Goal: Communication & Community: Answer question/provide support

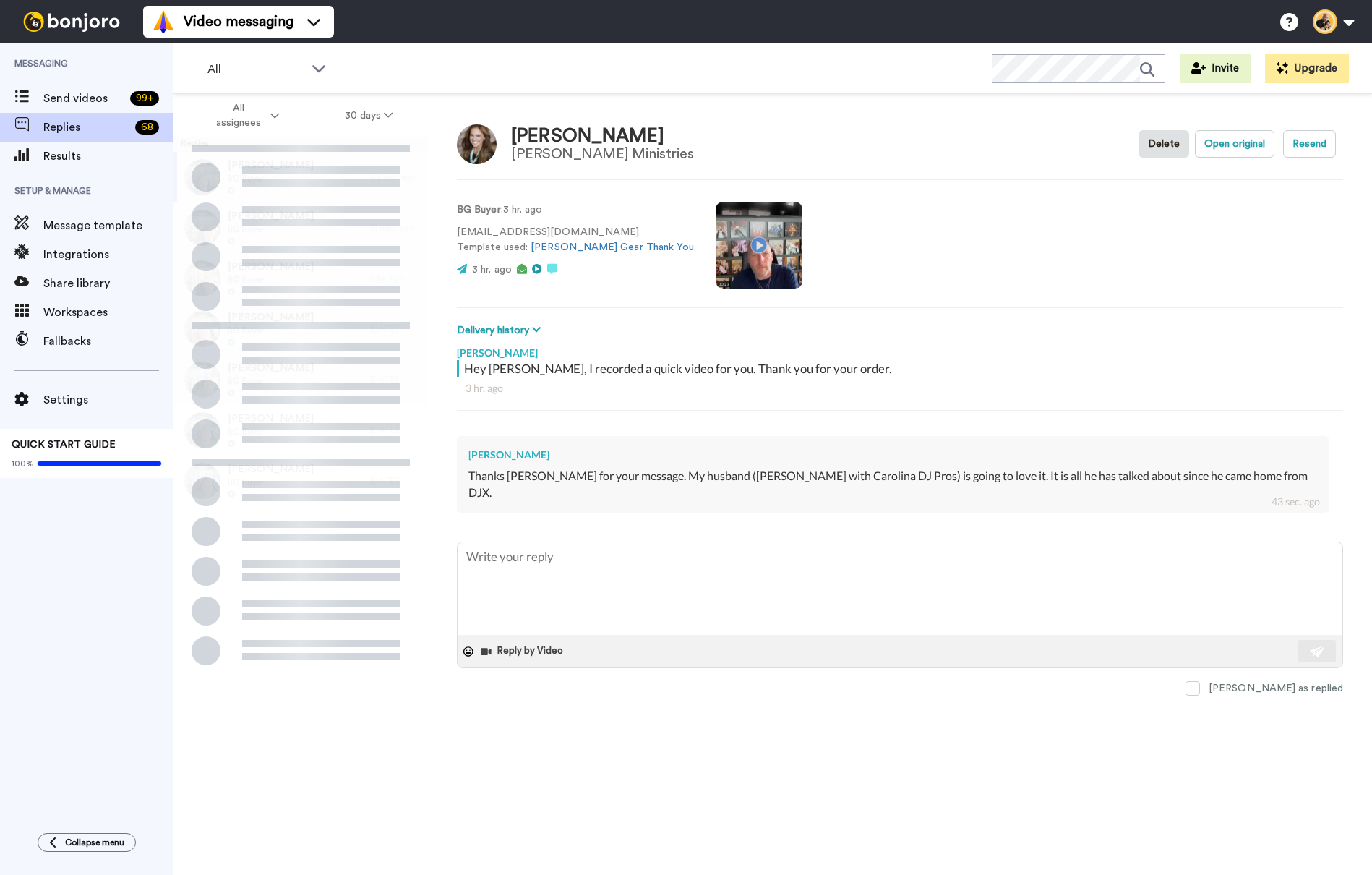
type textarea "x"
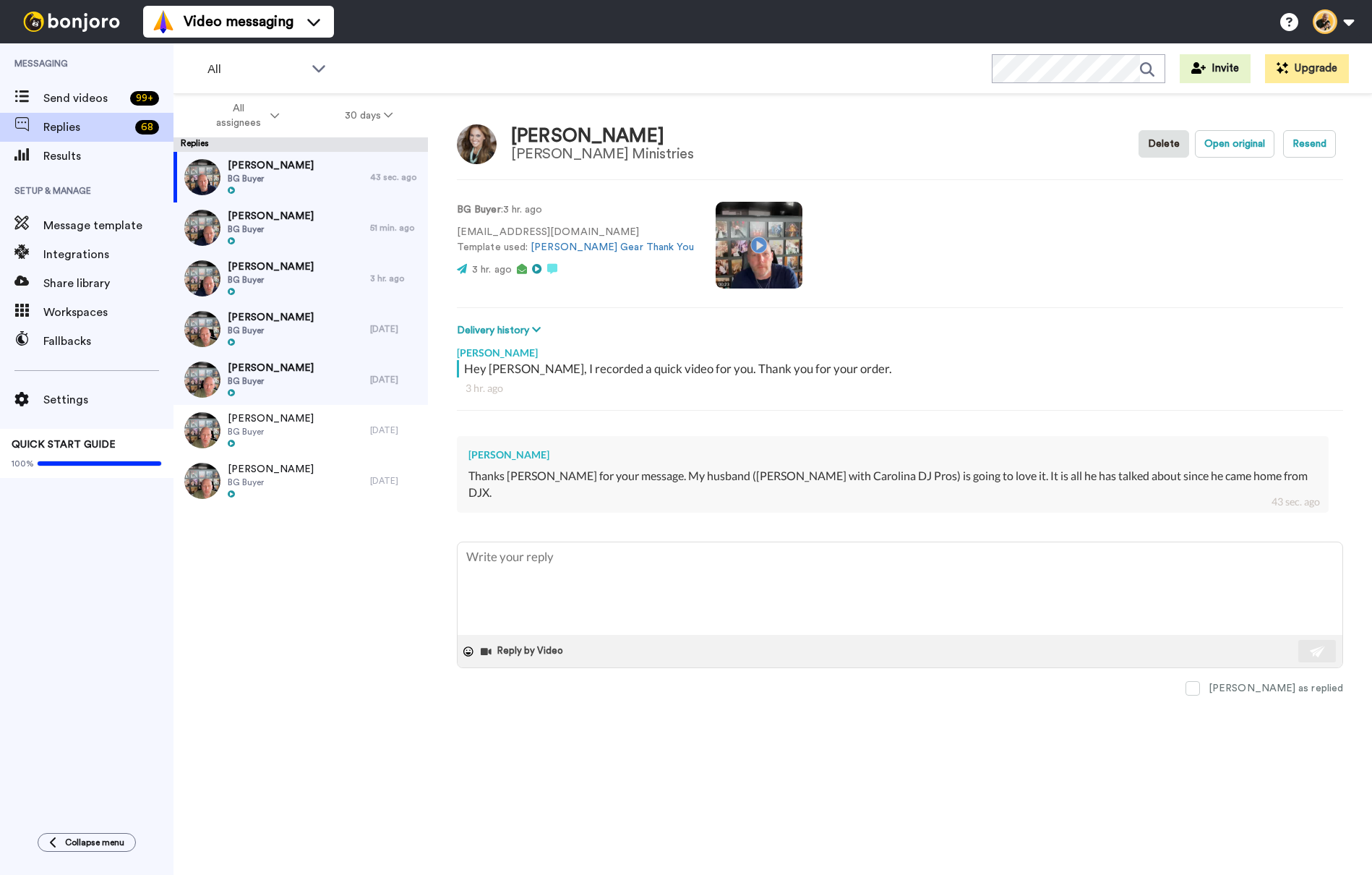
type textarea "T"
type textarea "x"
type textarea "Th"
type textarea "x"
type textarea "Tha"
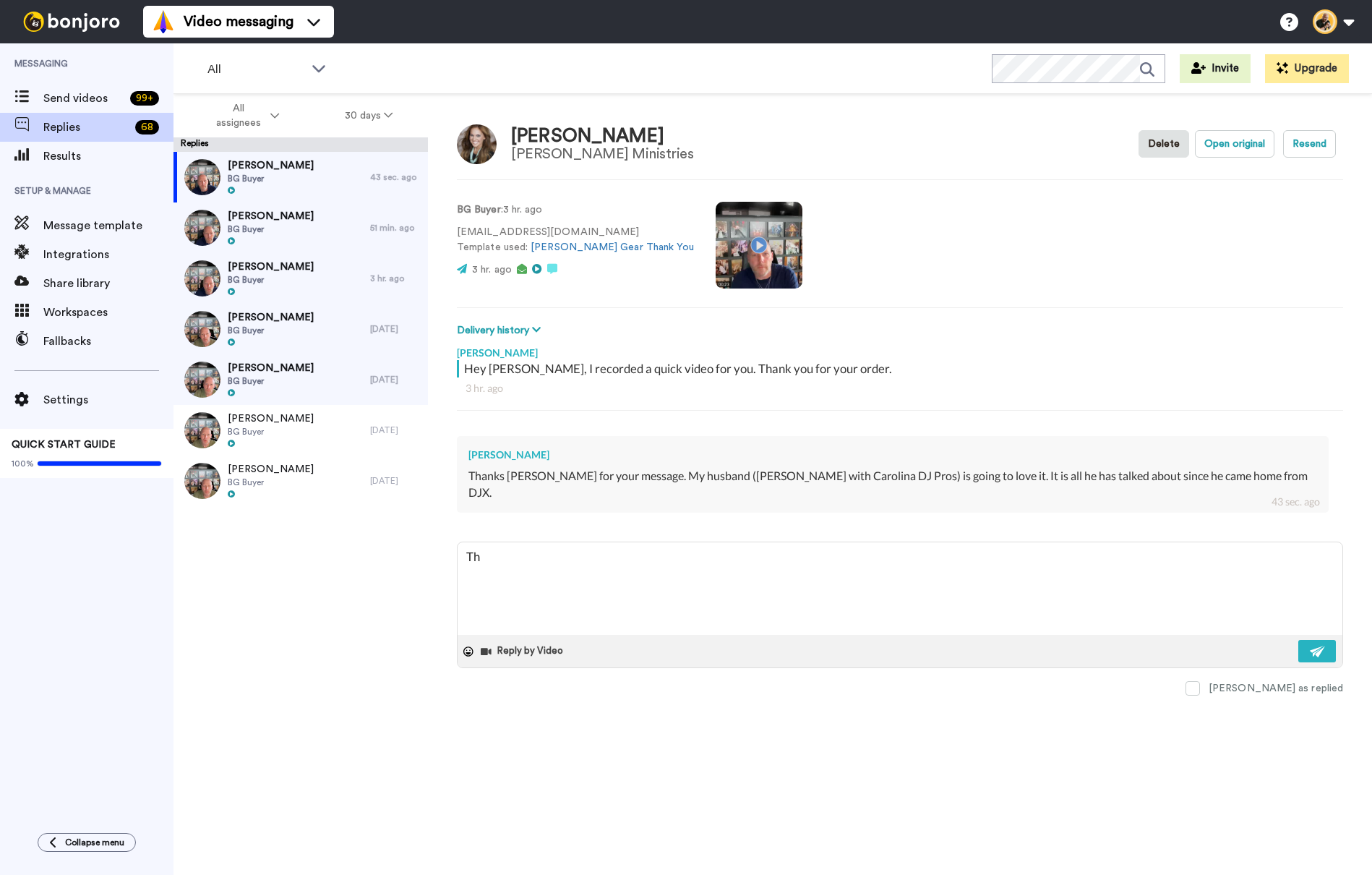
type textarea "x"
type textarea "That"
type textarea "x"
type textarea "That'"
type textarea "x"
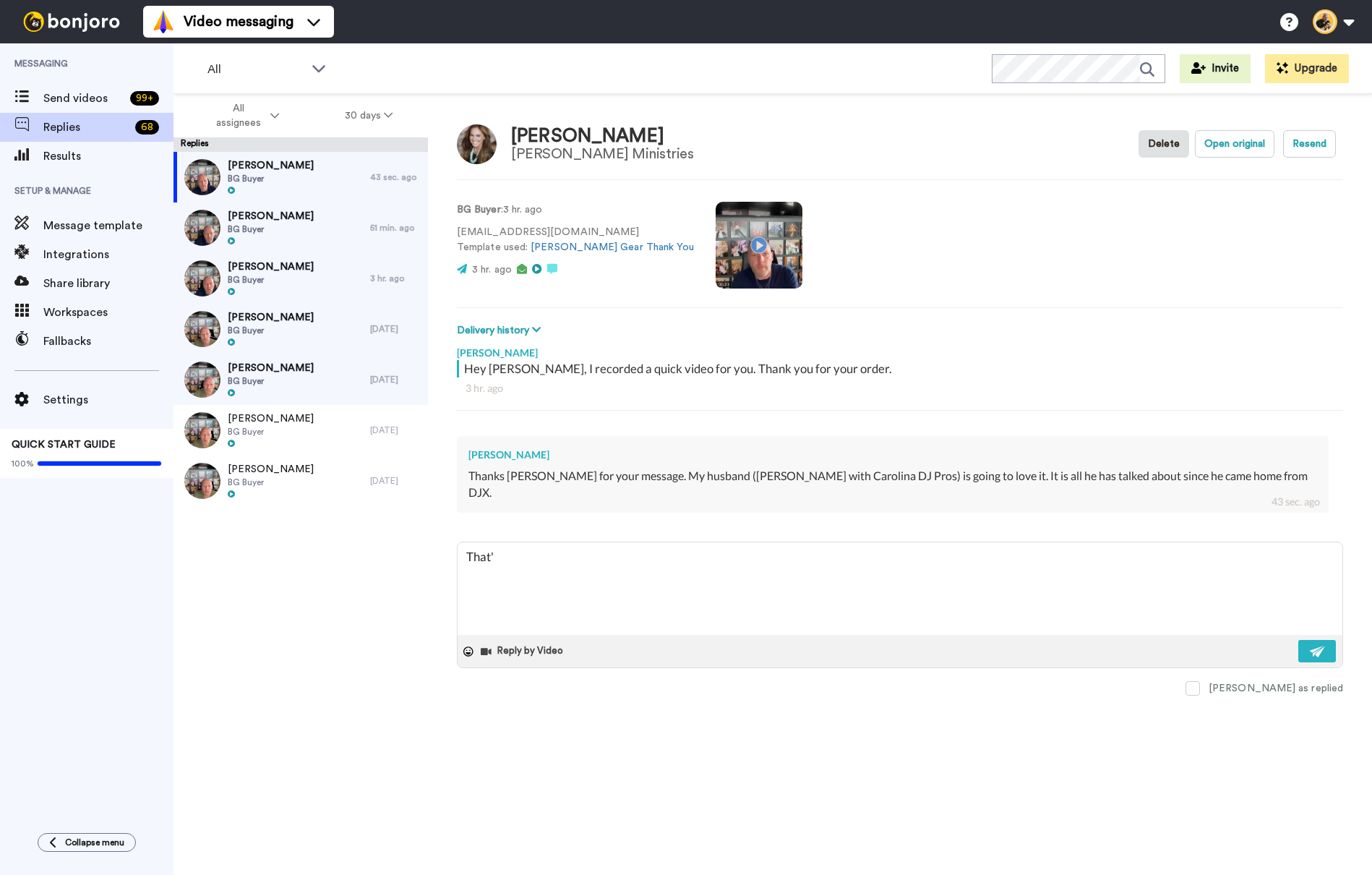
type textarea "That's"
type textarea "x"
type textarea "That's"
type textarea "x"
type textarea "That's a"
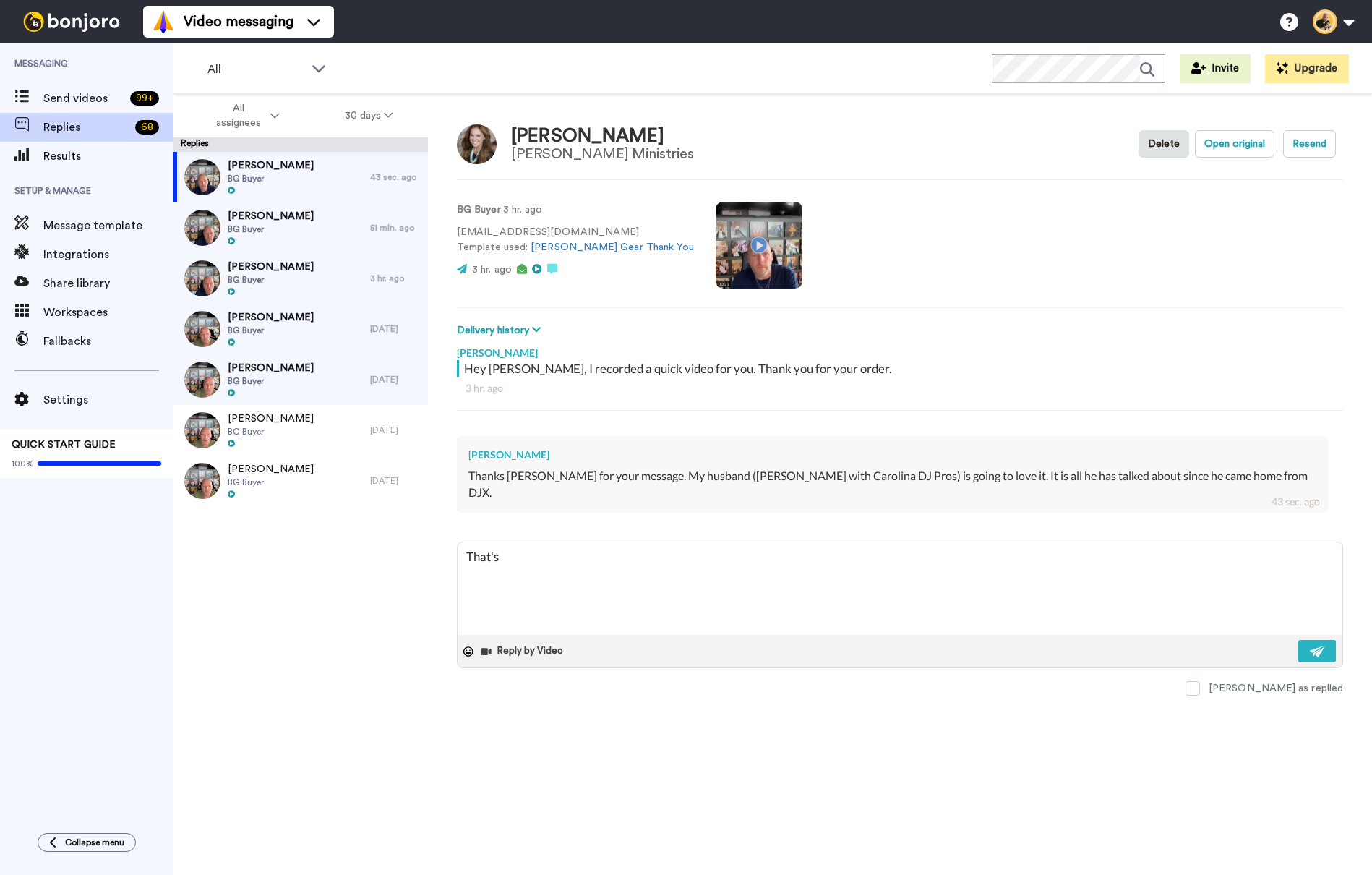
type textarea "x"
type textarea "That's aw"
type textarea "x"
type textarea "That's awe"
type textarea "x"
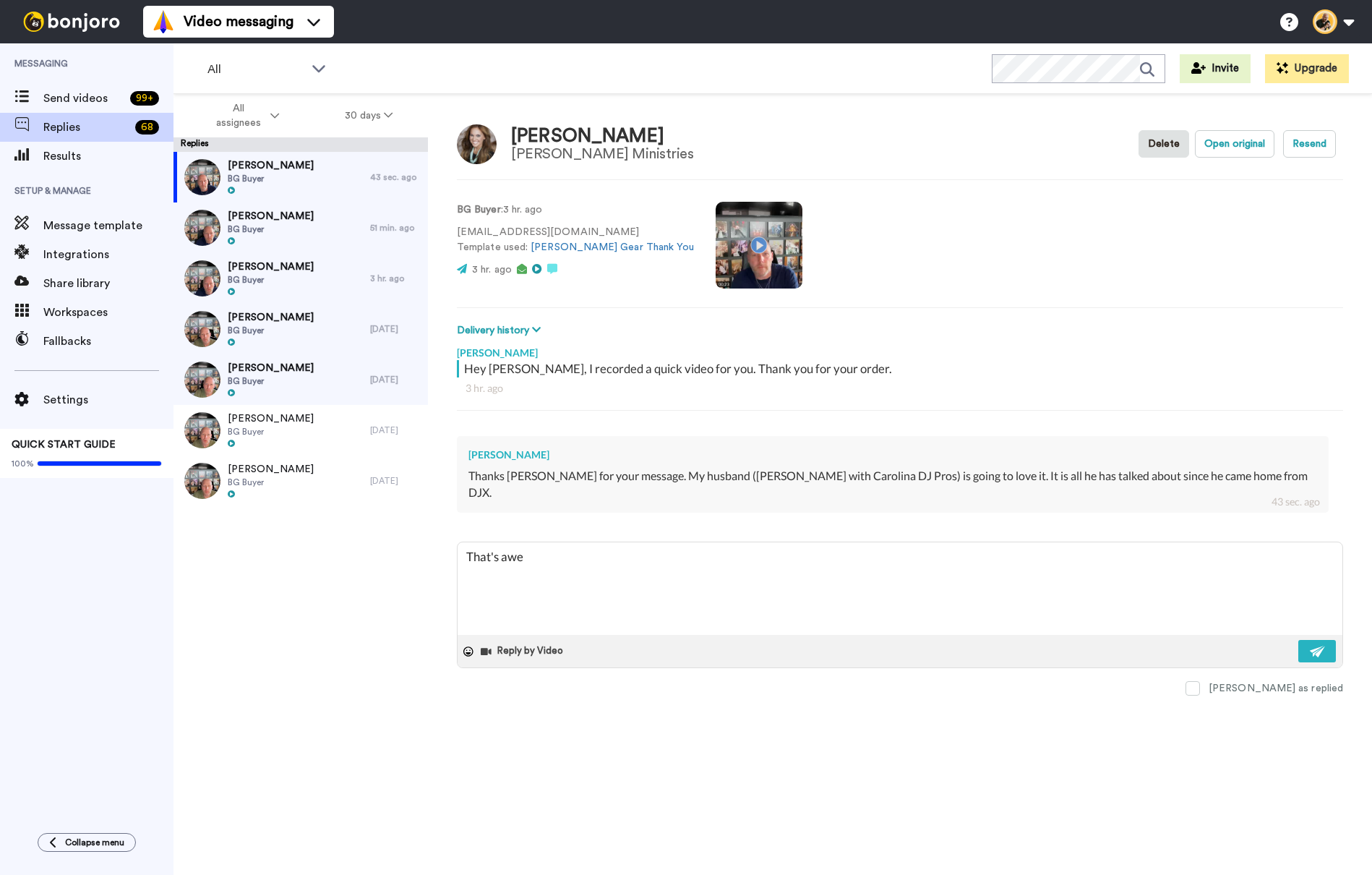
type textarea "That's awes"
type textarea "x"
type textarea "That's aweso"
type textarea "x"
type textarea "That's awesom"
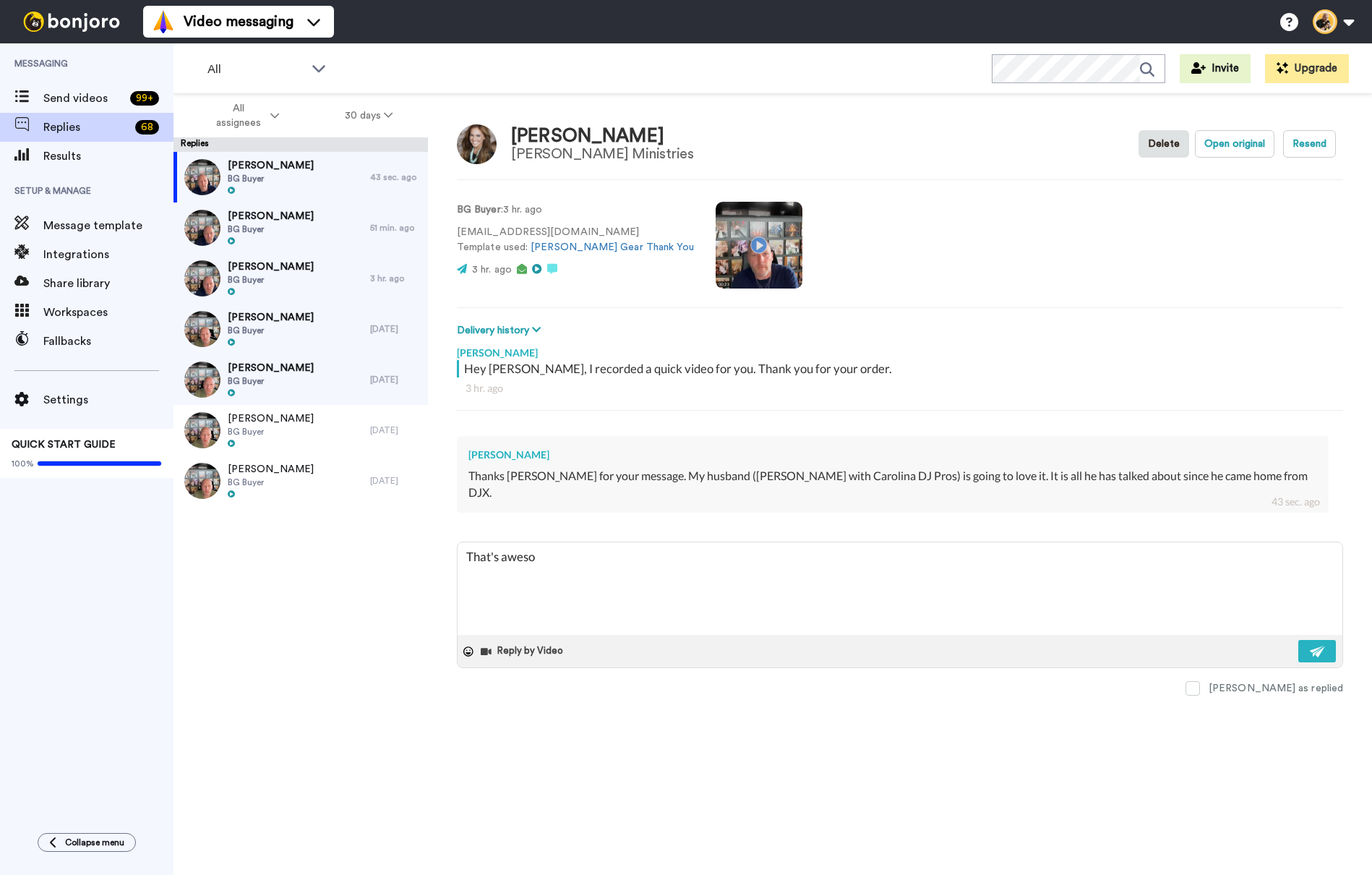
type textarea "x"
type textarea "That's awesome"
type textarea "x"
type textarea "That's awesome!"
type textarea "x"
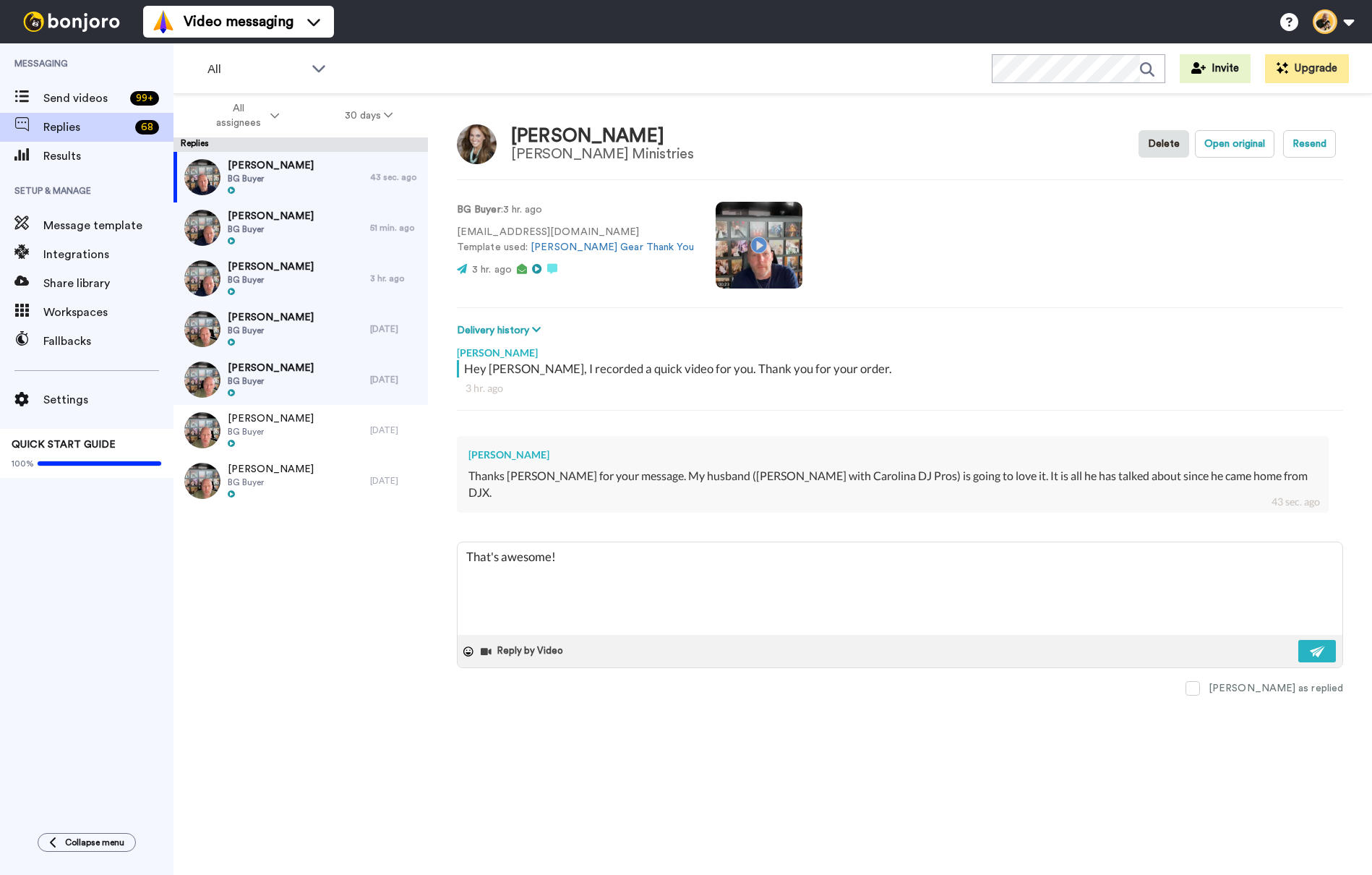
type textarea "That's awesome!"
type textarea "x"
type textarea "That's awesome! H"
type textarea "x"
type textarea "That's awesome! He"
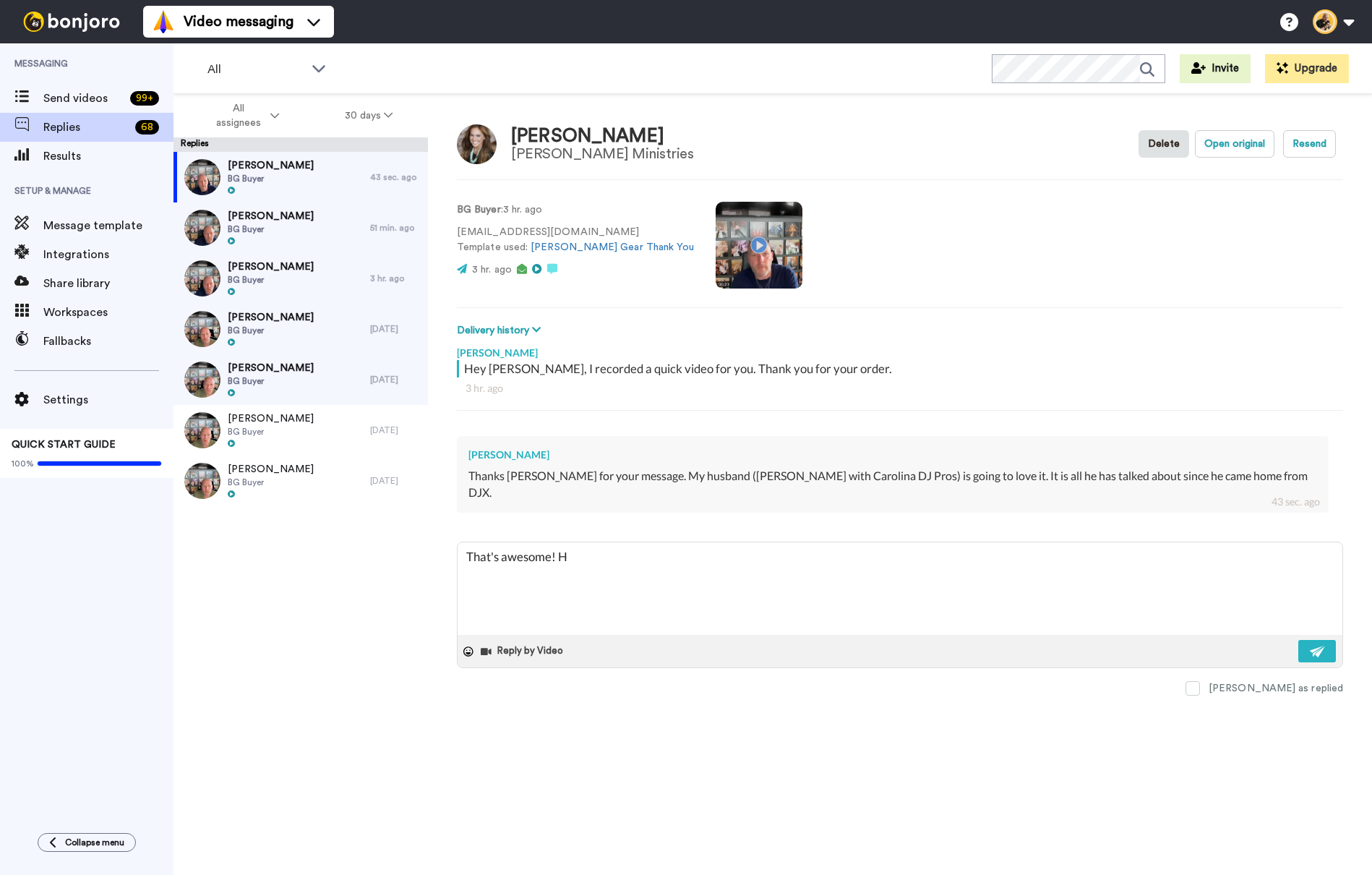
type textarea "x"
type textarea "That's awesome! He"
type textarea "x"
type textarea "That's awesome! He w"
type textarea "x"
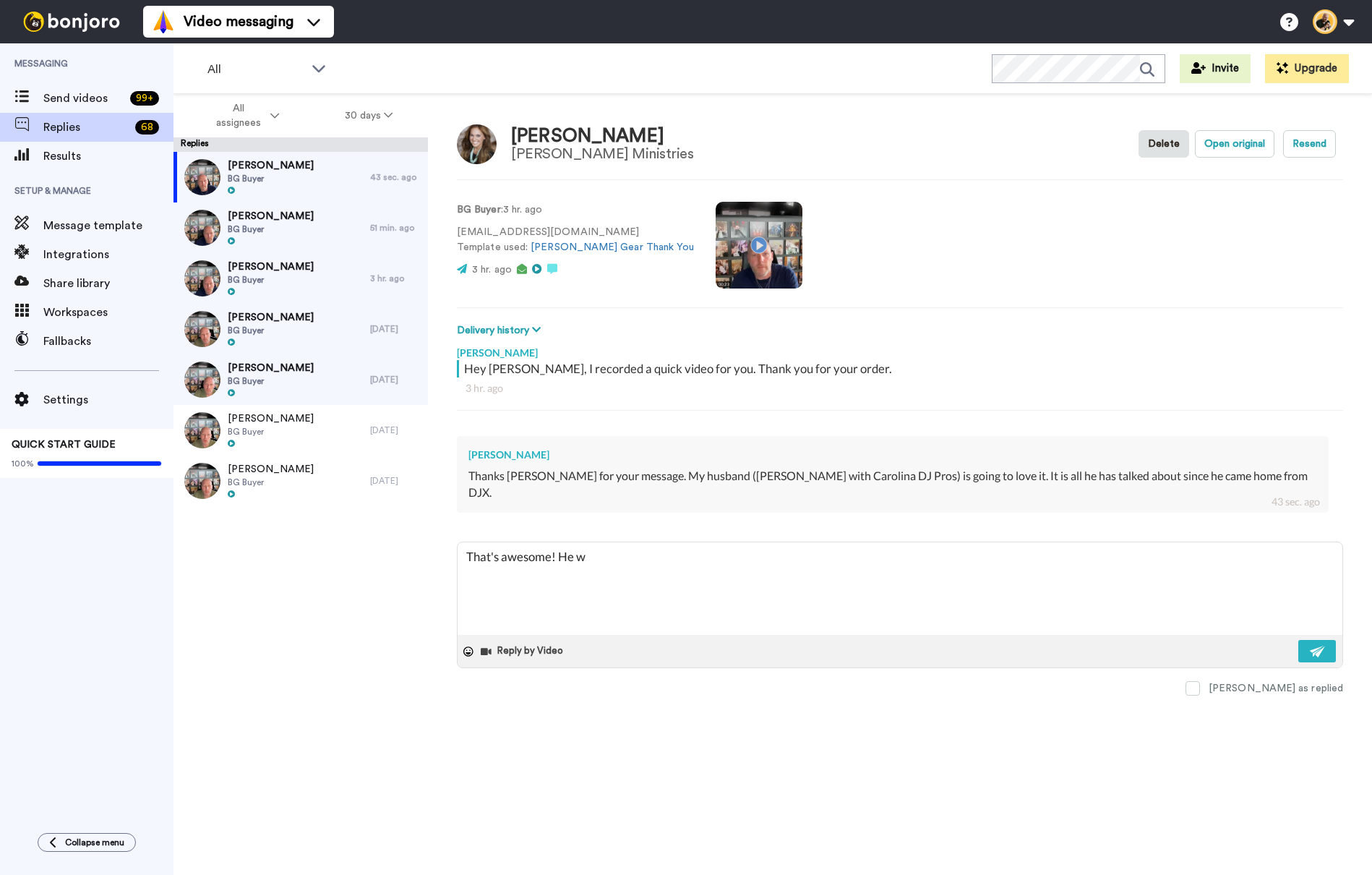
type textarea "That's awesome! He wi"
type textarea "x"
type textarea "That's awesome! He wil"
type textarea "x"
type textarea "That's awesome! He will"
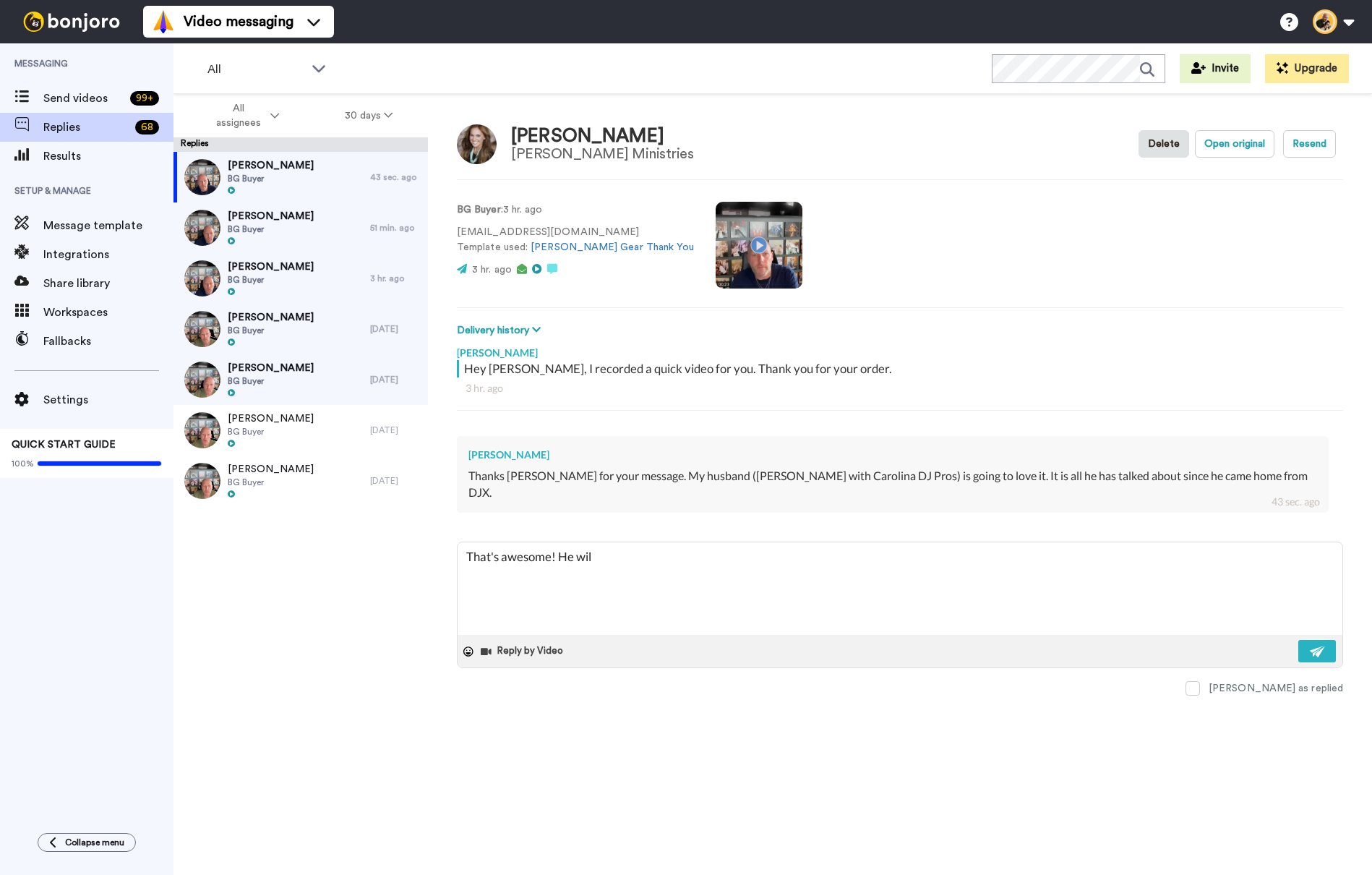
type textarea "x"
type textarea "That's awesome! He will"
type textarea "x"
type textarea "That's awesome! He will L"
type textarea "x"
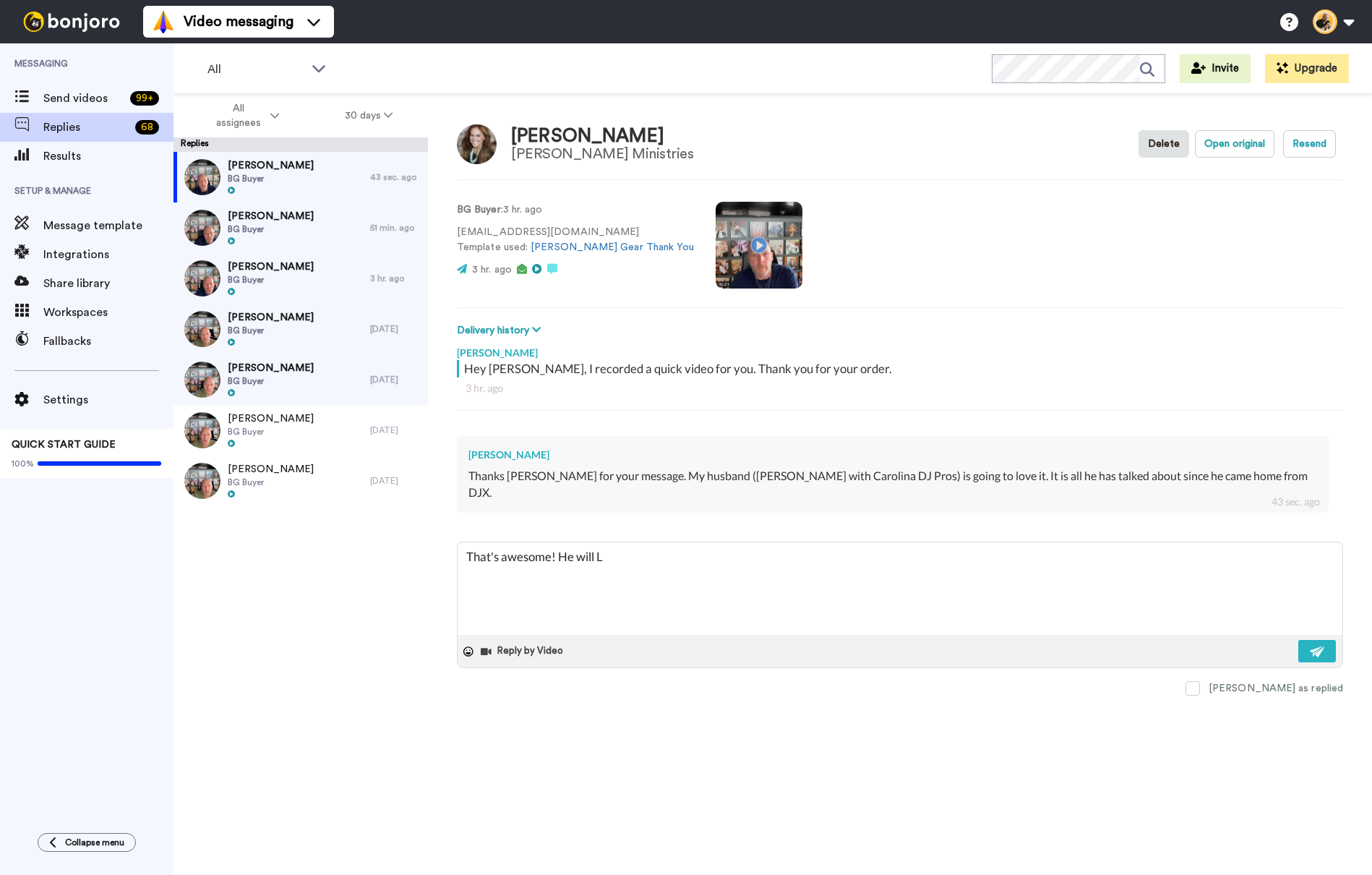
type textarea "That's awesome! He will LO"
type textarea "x"
type textarea "That's awesome! He will LOV"
type textarea "x"
type textarea "That's awesome! He will LOVE"
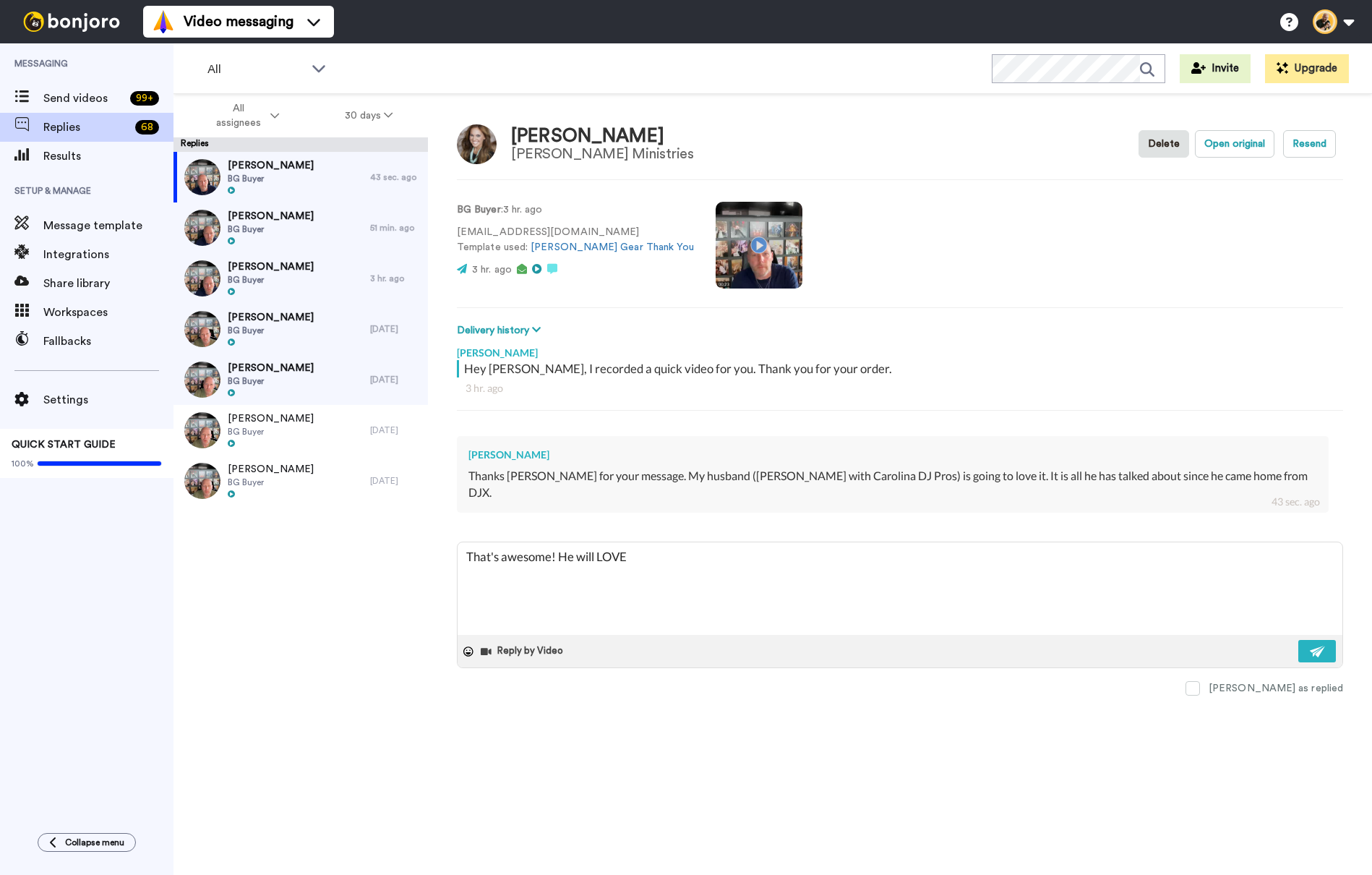
type textarea "x"
type textarea "That's awesome! He will LOVE!"
type textarea "x"
type textarea "That's awesome! He will LOVE!"
click at [1302, 640] on button at bounding box center [1317, 651] width 37 height 23
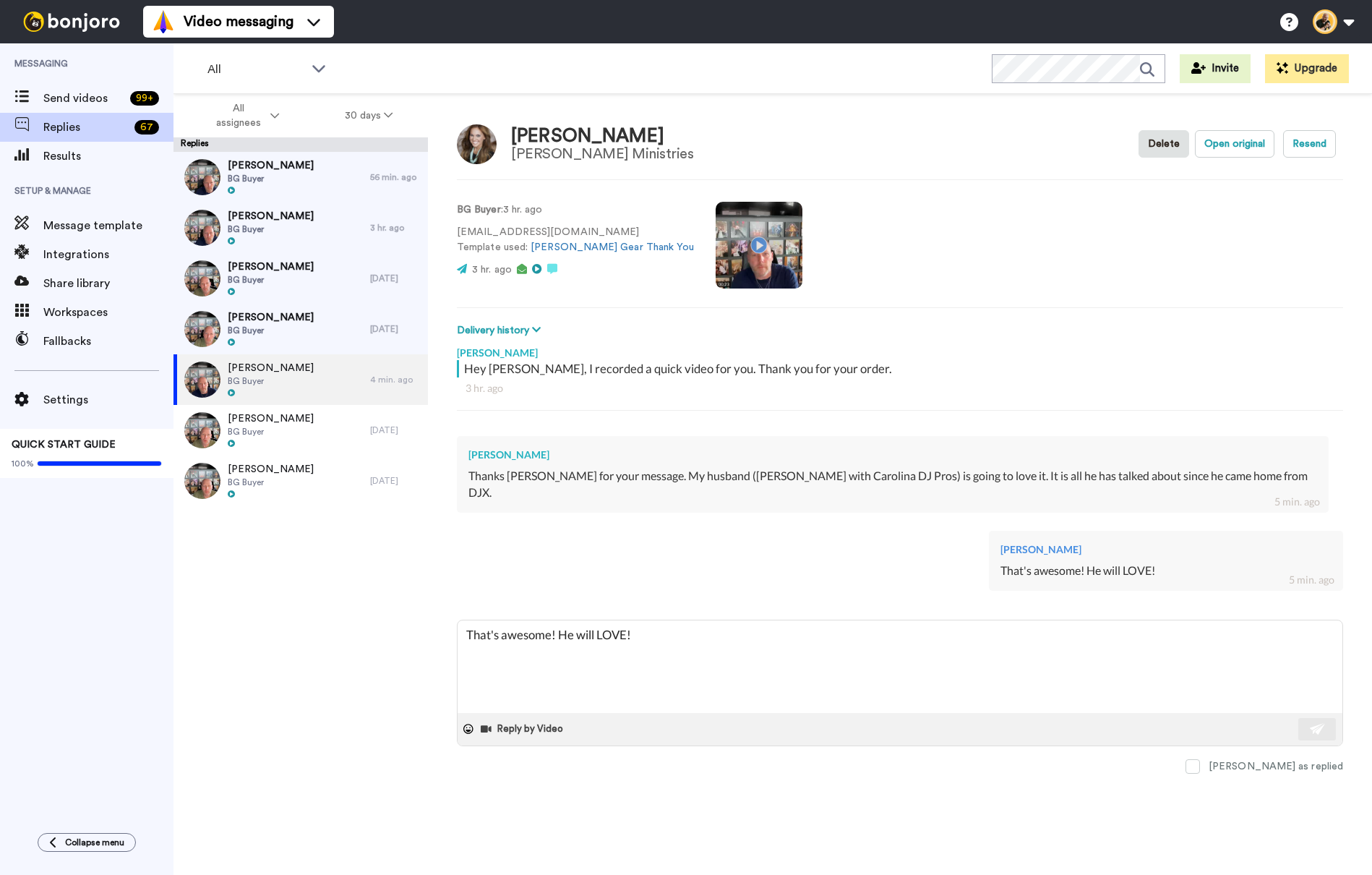
type textarea "x"
